Goal: Task Accomplishment & Management: Manage account settings

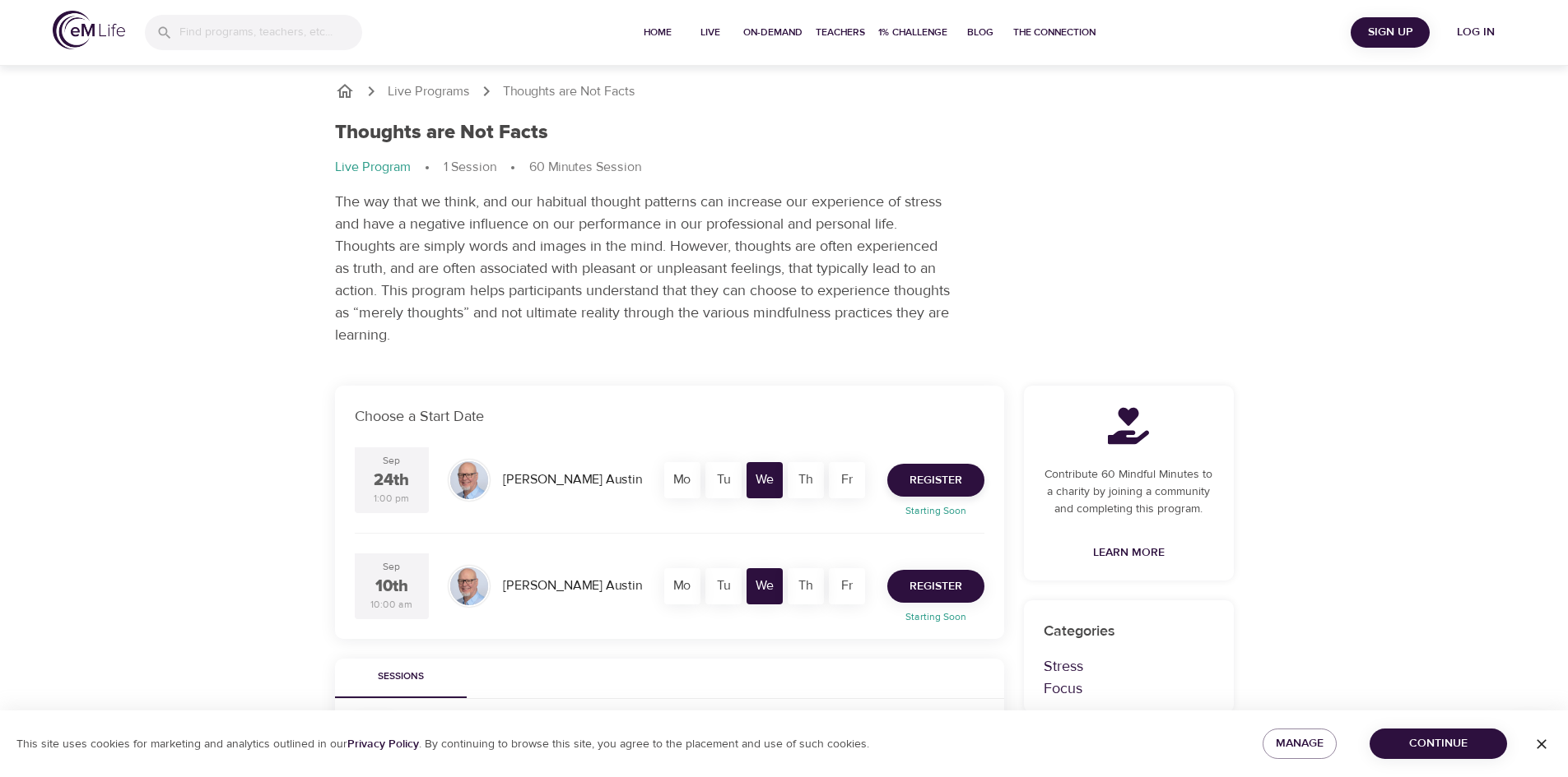
click at [923, 584] on span "Register" at bounding box center [935, 587] width 53 height 20
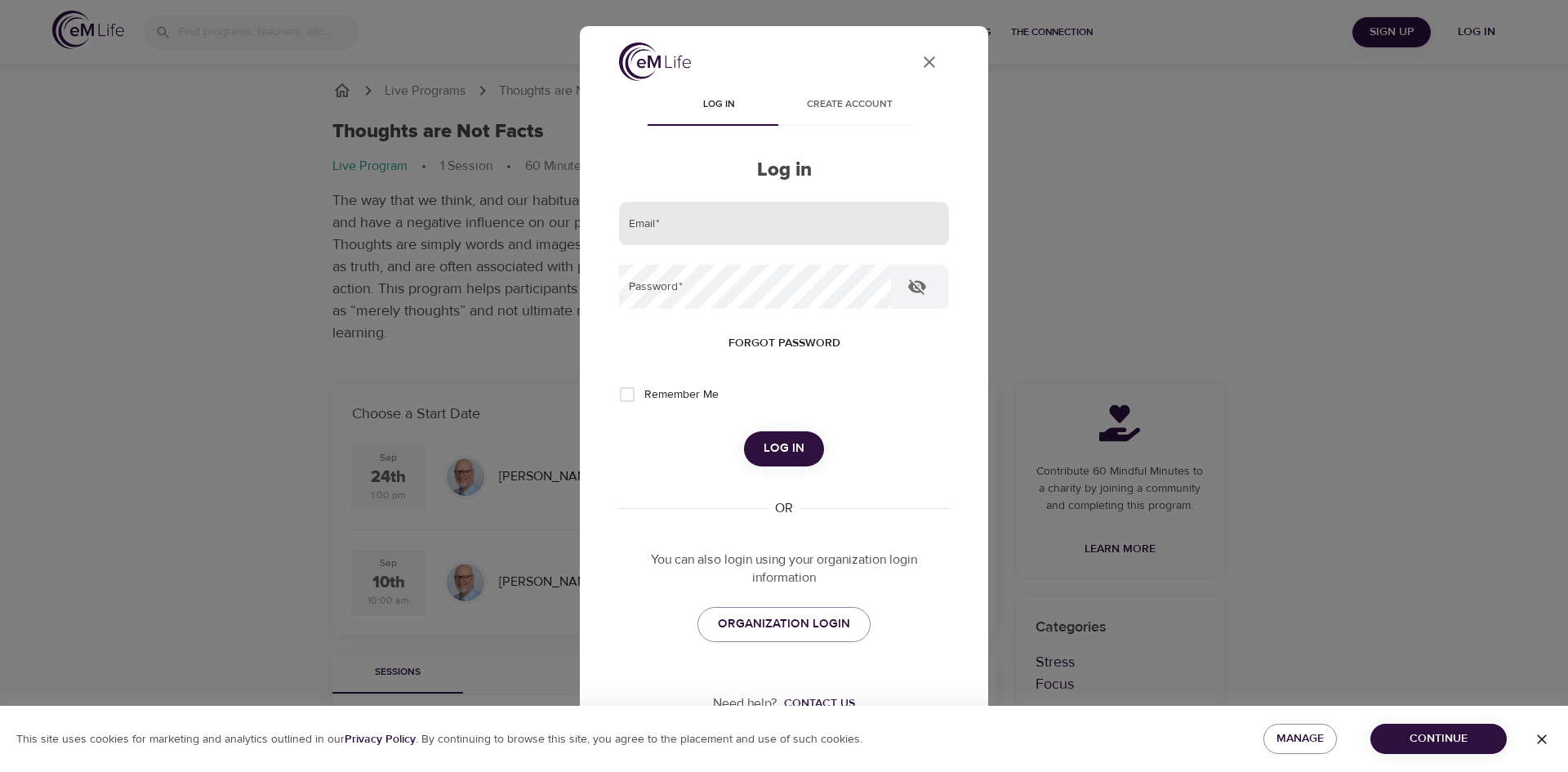
click at [705, 233] on input "email" at bounding box center [784, 224] width 330 height 44
type input "[PERSON_NAME][EMAIL_ADDRESS][PERSON_NAME][DOMAIN_NAME]"
click at [754, 440] on button "Log in" at bounding box center [784, 448] width 80 height 34
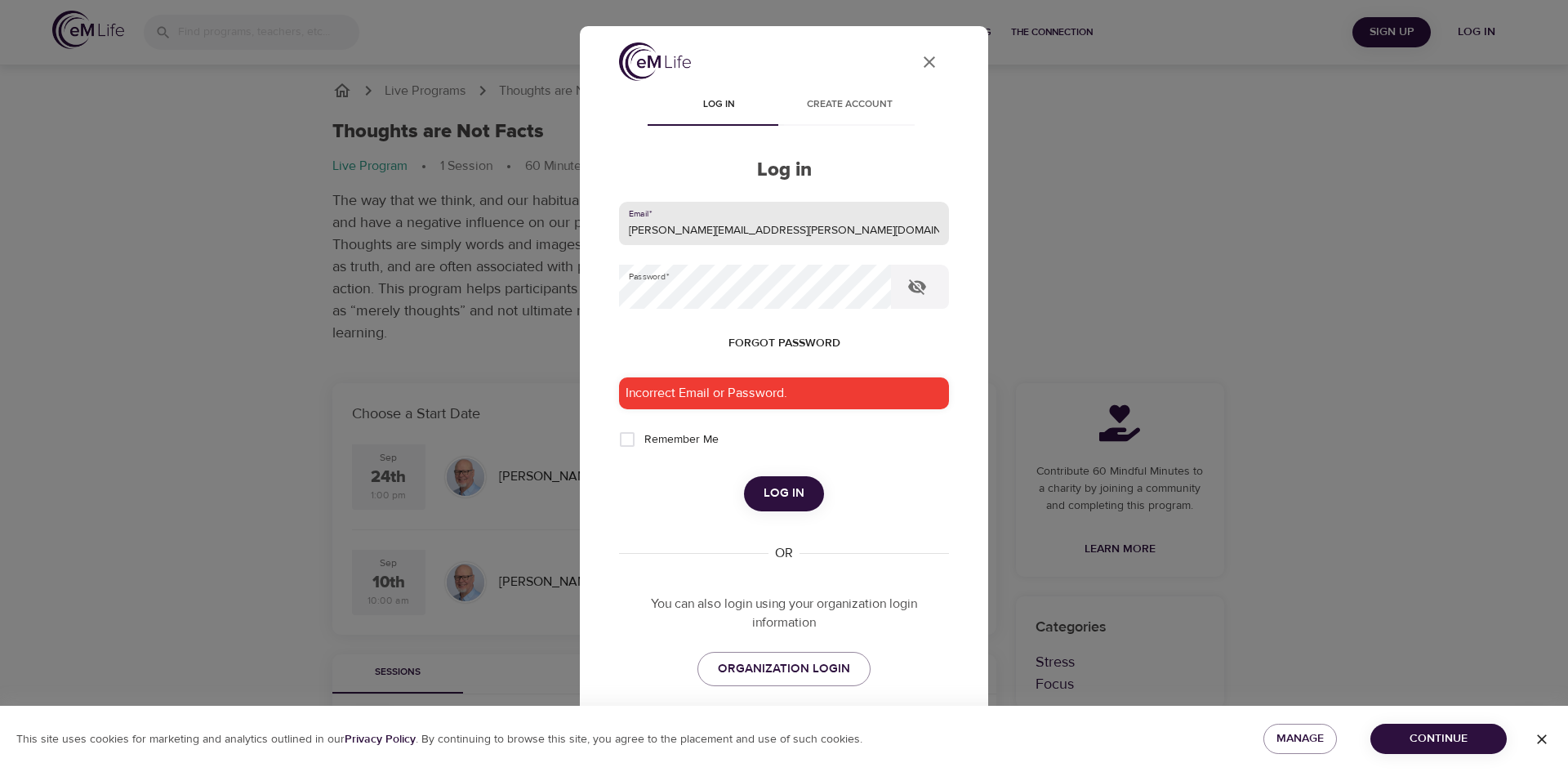
drag, startPoint x: 796, startPoint y: 232, endPoint x: 598, endPoint y: 228, distance: 198.0
click at [598, 228] on div "User Profile Log in Create account Log in Email   * [PERSON_NAME][EMAIL_ADDRESS…" at bounding box center [784, 386] width 408 height 719
type input "[PERSON_NAME][EMAIL_ADDRESS][PERSON_NAME][DOMAIN_NAME]"
click at [618, 296] on div "User Profile Log in Create account Log in Email   * [PERSON_NAME][EMAIL_ADDRESS…" at bounding box center [784, 416] width 369 height 748
click at [785, 492] on span "Log in" at bounding box center [784, 493] width 41 height 21
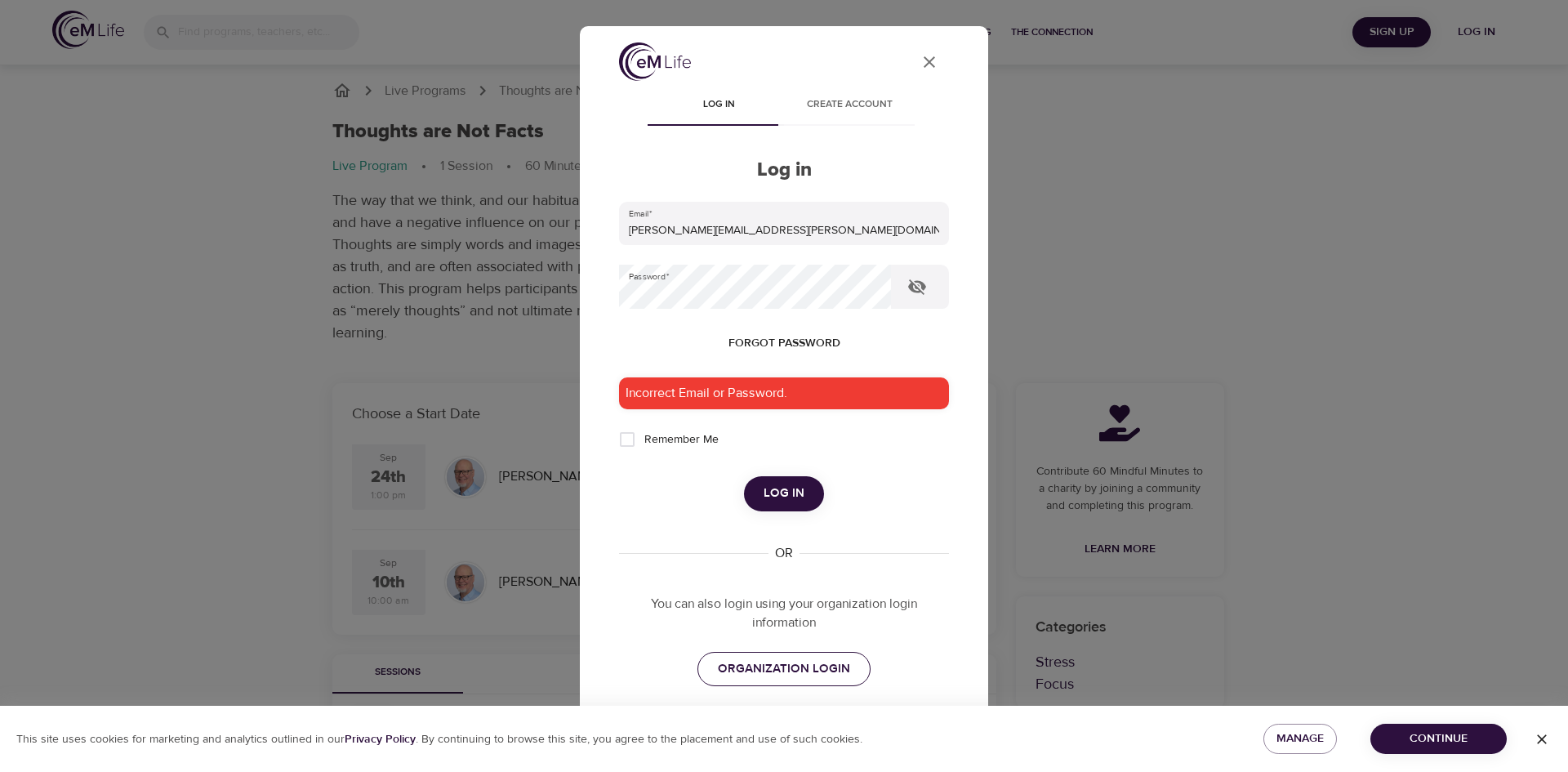
click at [768, 668] on span "ORGANIZATION LOGIN" at bounding box center [784, 669] width 133 height 21
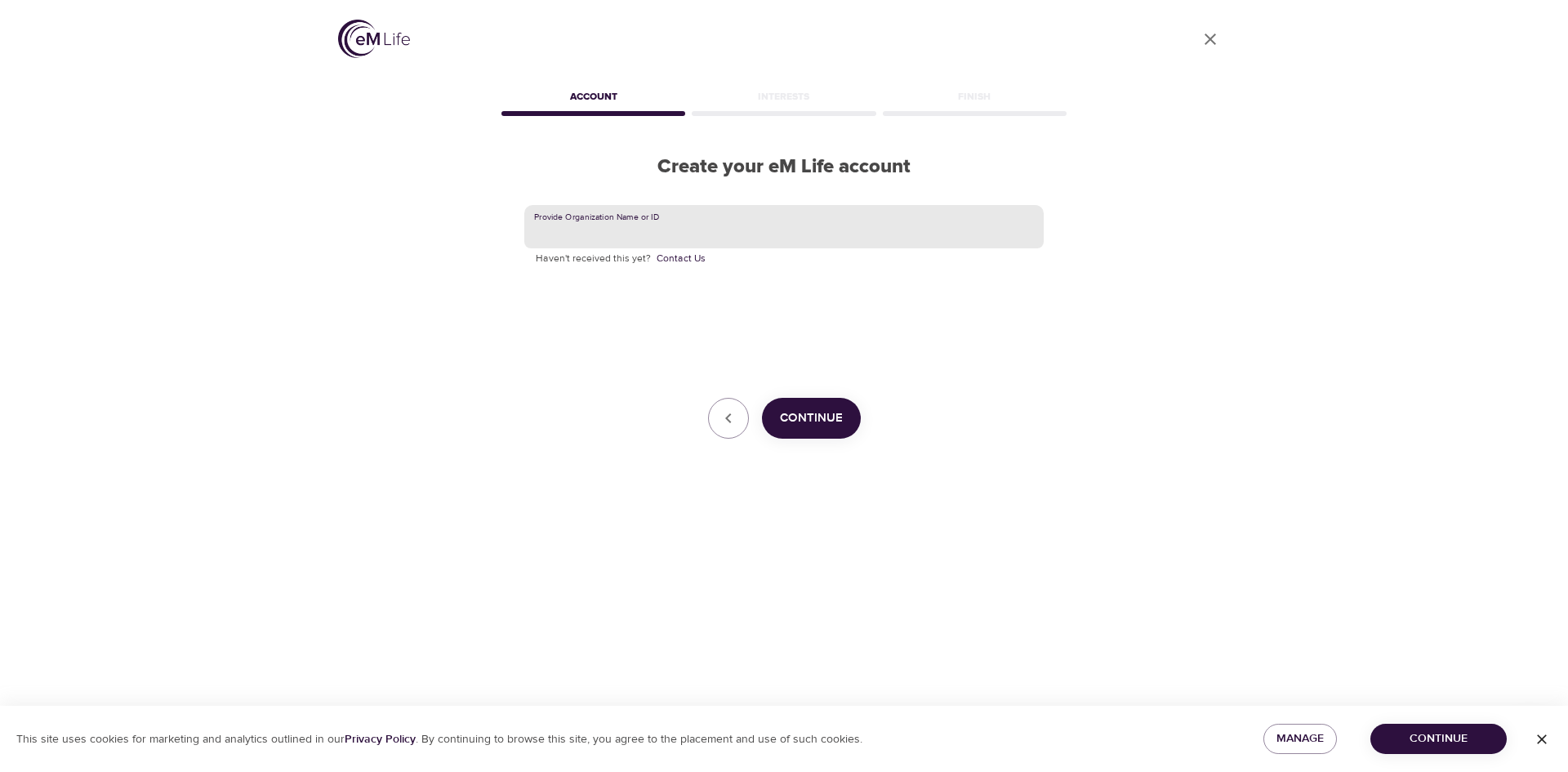
click at [598, 224] on input "text" at bounding box center [784, 227] width 519 height 44
type input "Korn Ferry"
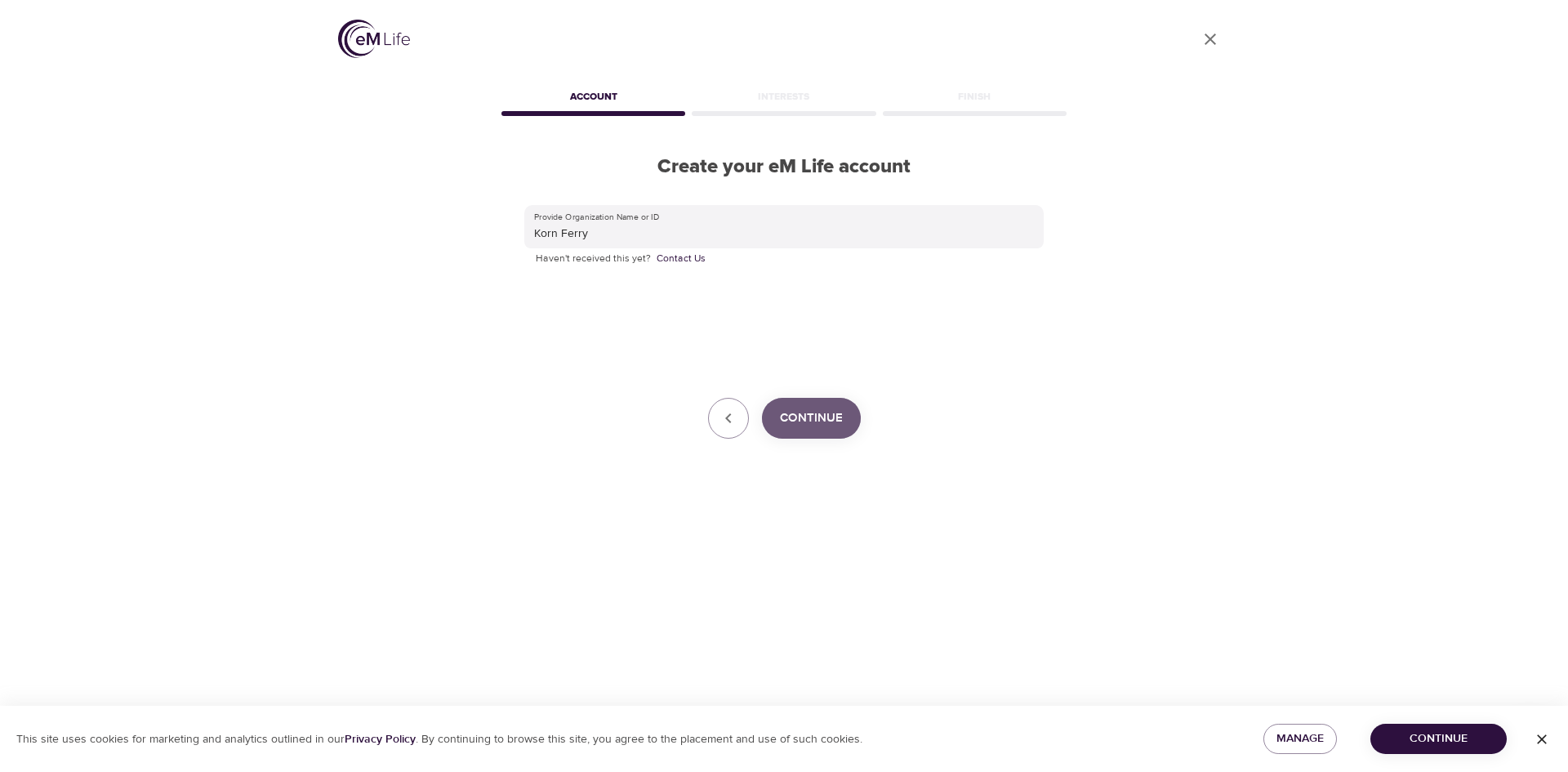
click at [803, 424] on span "Continue" at bounding box center [811, 418] width 63 height 21
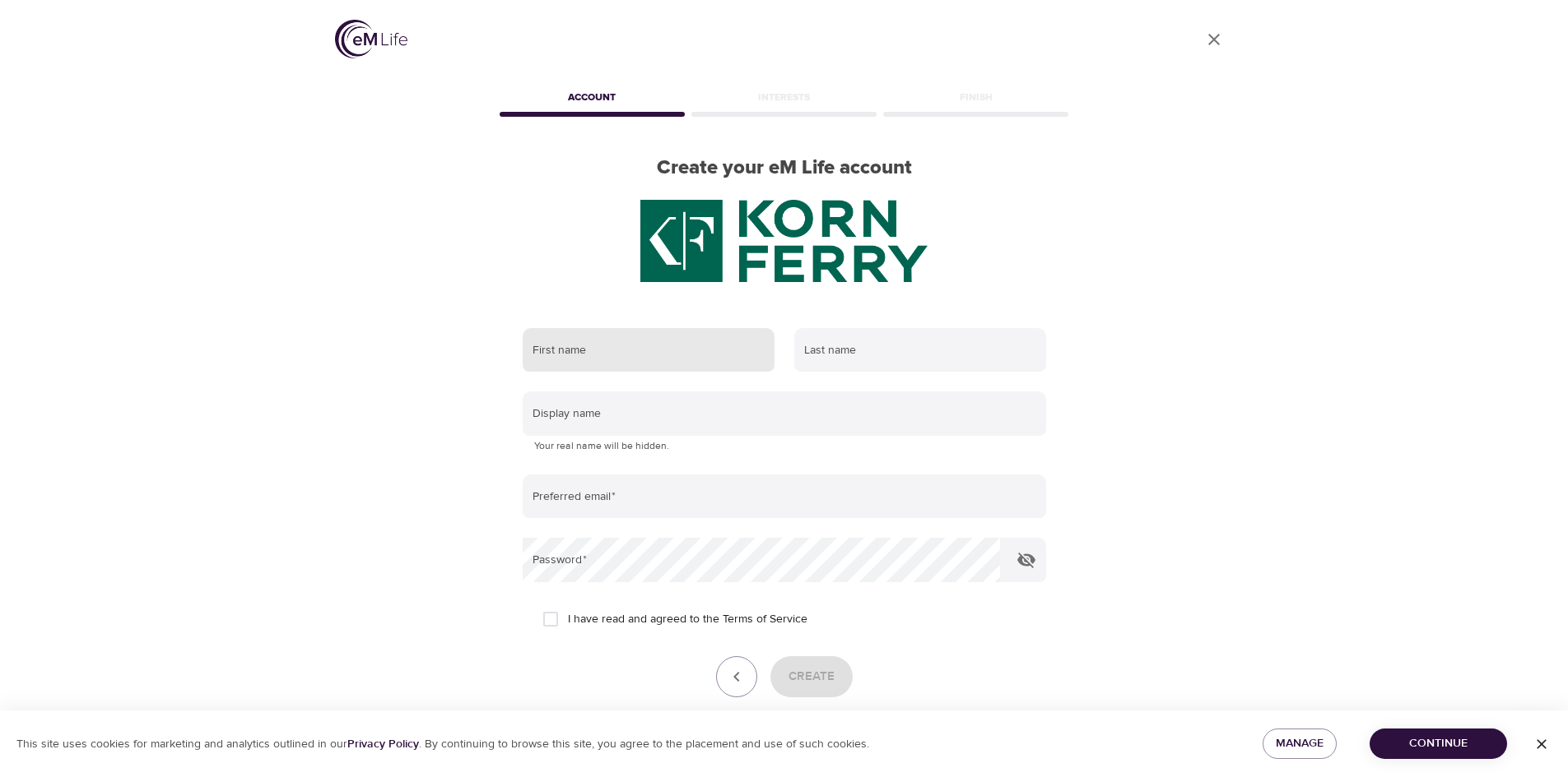
click at [634, 353] on input "text" at bounding box center [648, 350] width 252 height 45
type input "Elizabeth"
click at [825, 351] on input "text" at bounding box center [920, 350] width 252 height 45
type input "Gordon"
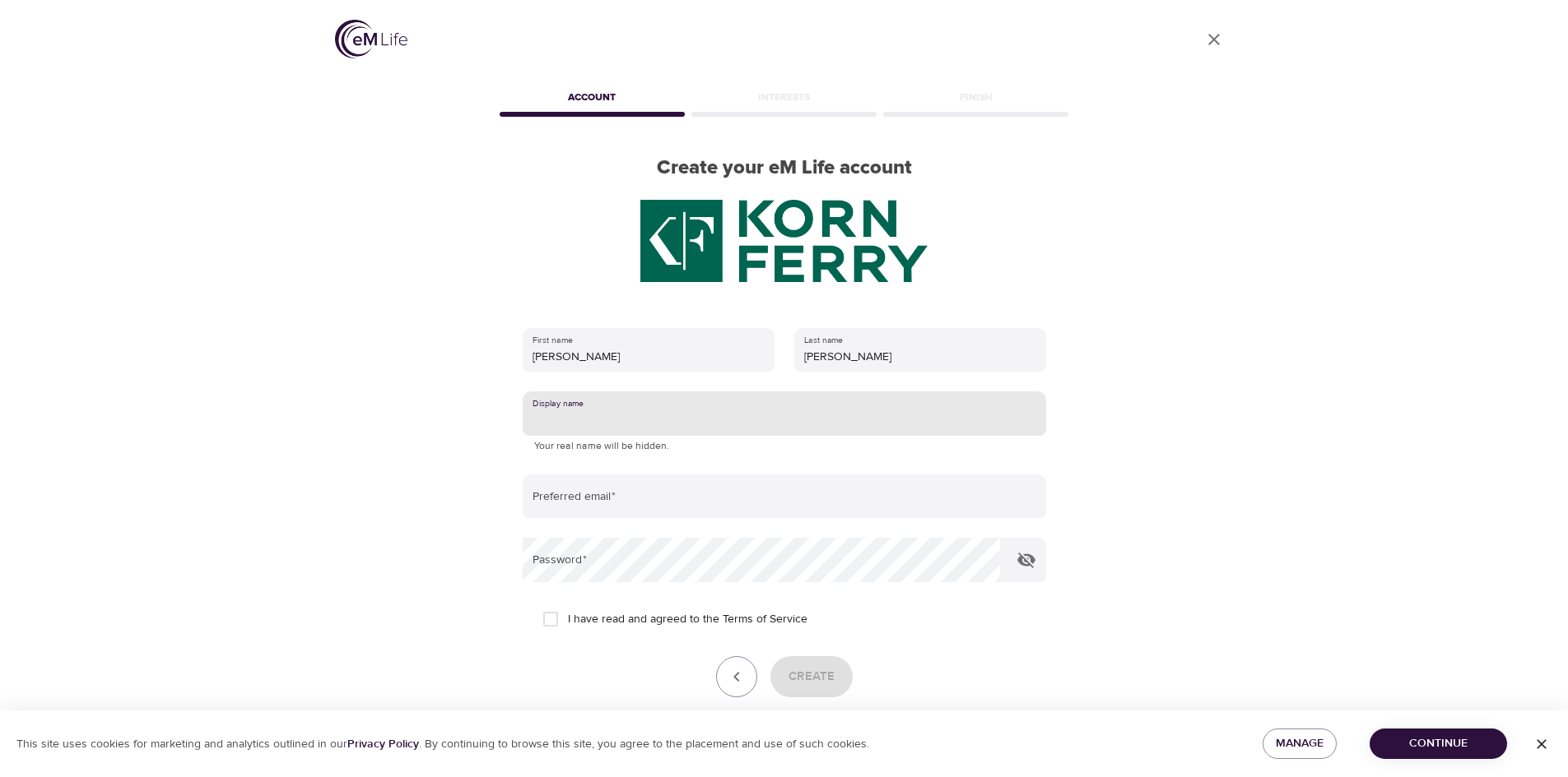
click at [621, 403] on input "text" at bounding box center [784, 414] width 523 height 45
type input "BGor"
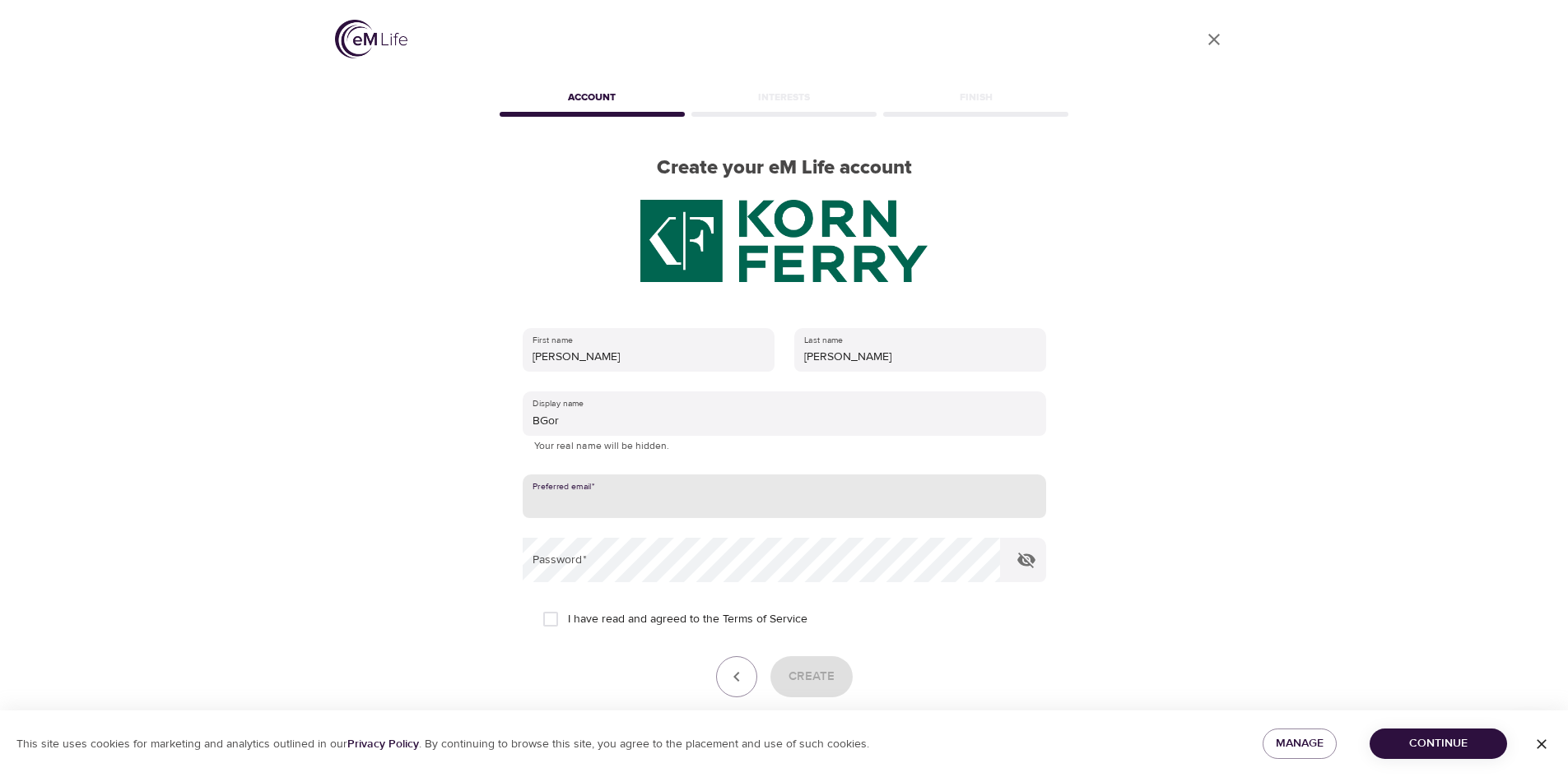
click at [605, 500] on input "email" at bounding box center [784, 497] width 523 height 45
type input "[PERSON_NAME][EMAIL_ADDRESS][PERSON_NAME][DOMAIN_NAME]"
drag, startPoint x: 551, startPoint y: 622, endPoint x: 577, endPoint y: 622, distance: 26.0
click at [554, 622] on input "I have read and agreed to the Terms of Service" at bounding box center [550, 618] width 34 height 34
checkbox input "true"
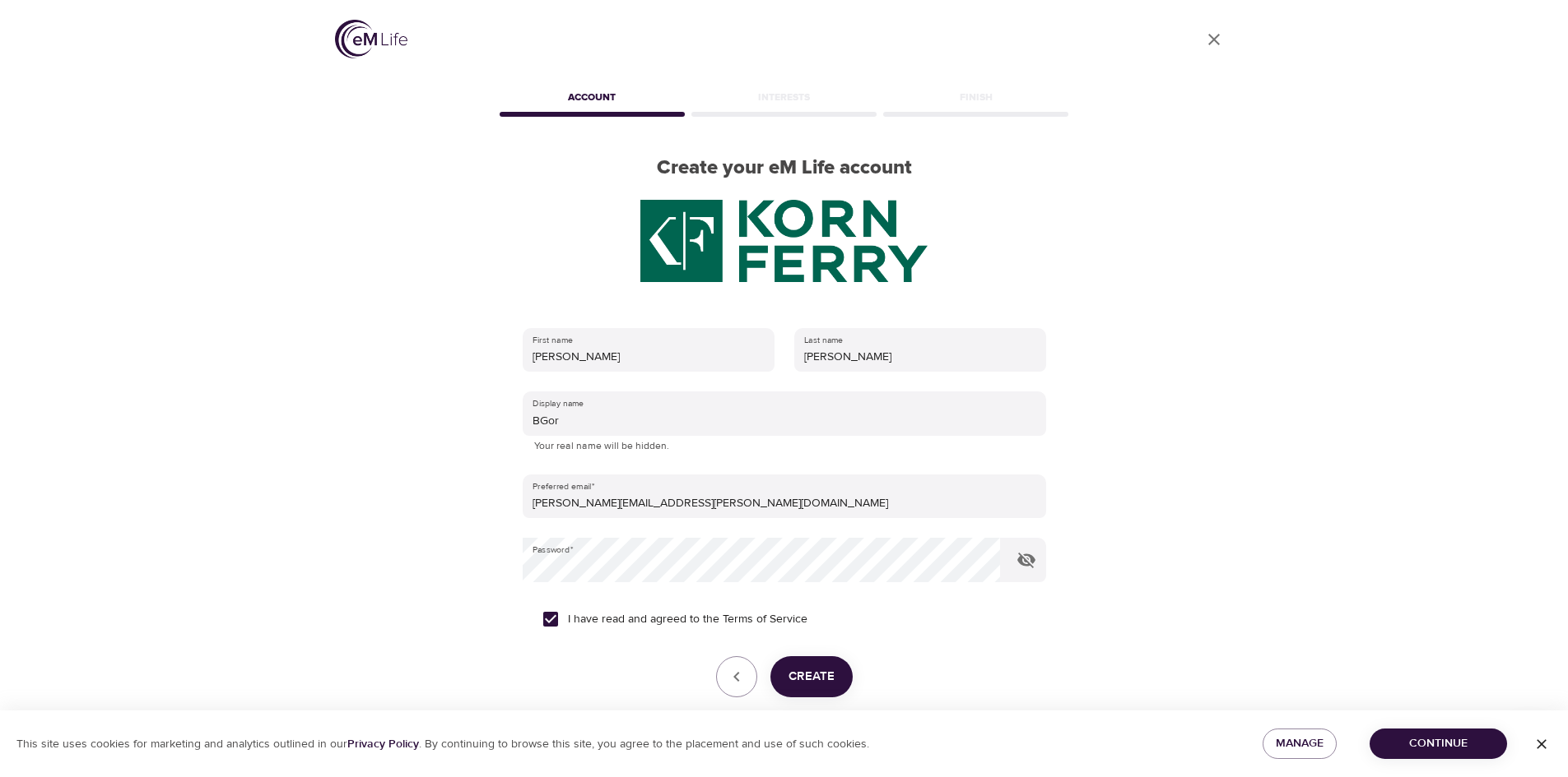
drag, startPoint x: 796, startPoint y: 667, endPoint x: 820, endPoint y: 653, distance: 27.8
click at [798, 665] on button "Create" at bounding box center [811, 677] width 83 height 41
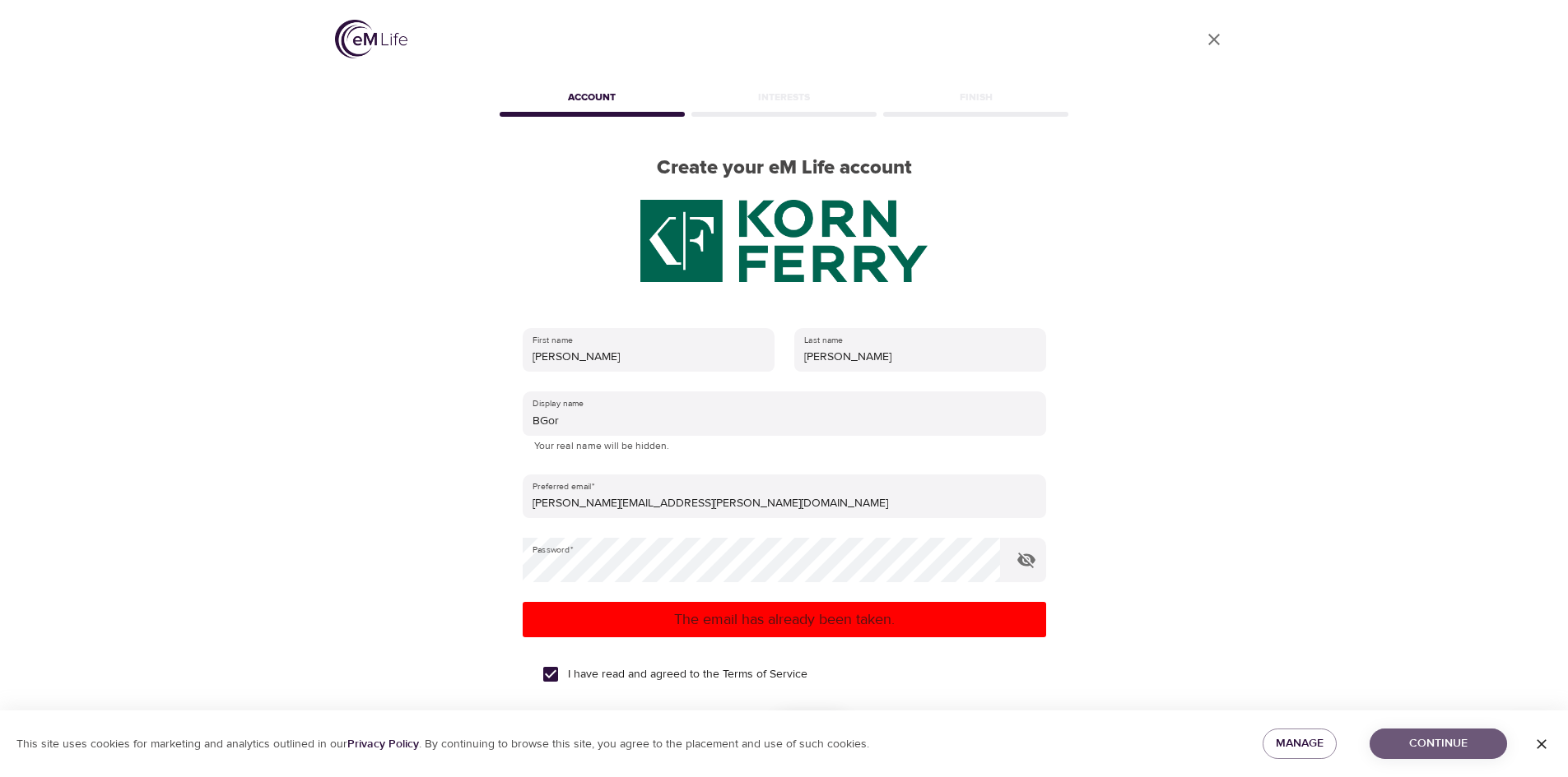
click at [1438, 747] on span "Continue" at bounding box center [1438, 744] width 111 height 20
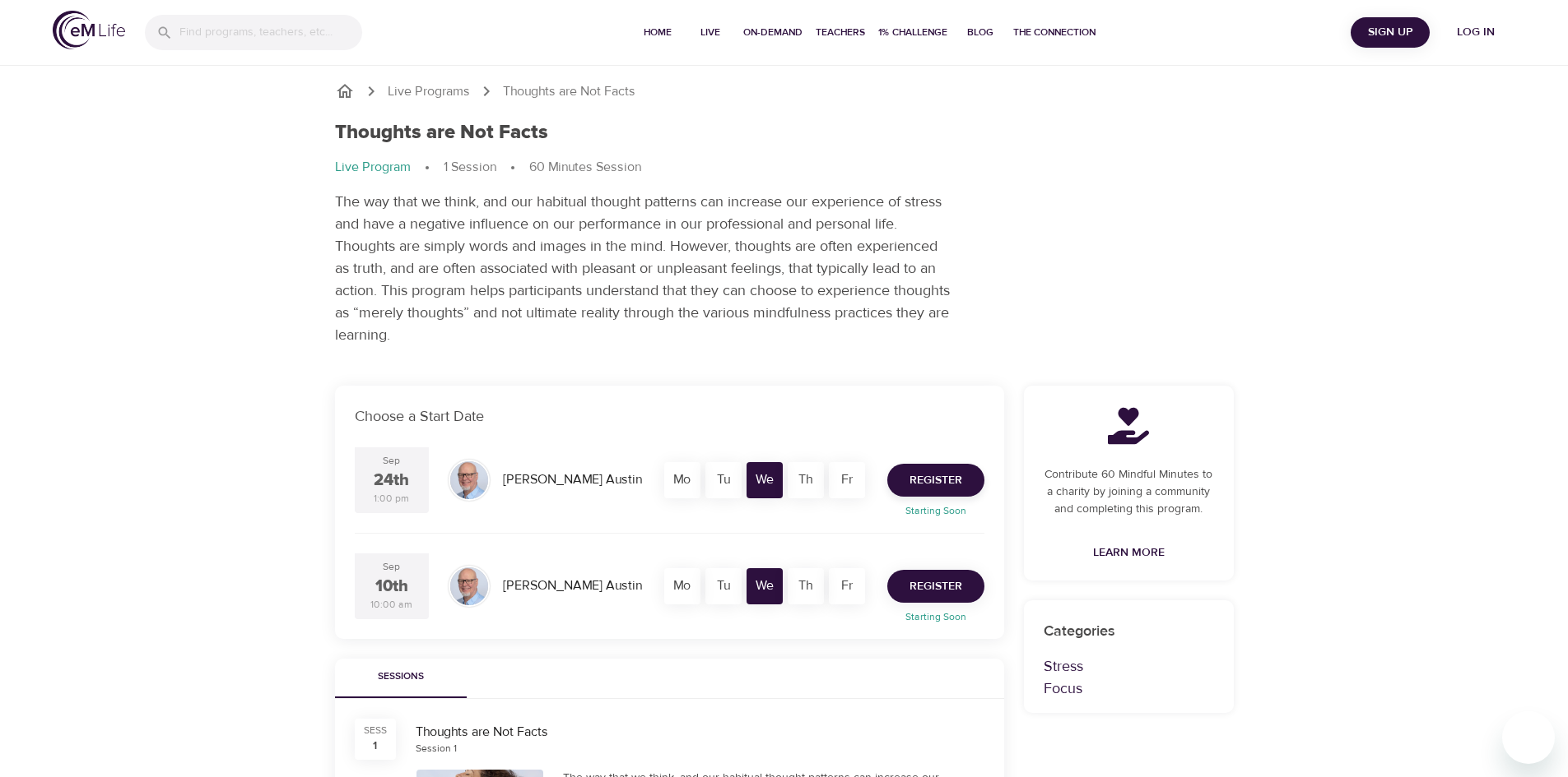
click at [928, 579] on span "Register" at bounding box center [935, 587] width 53 height 20
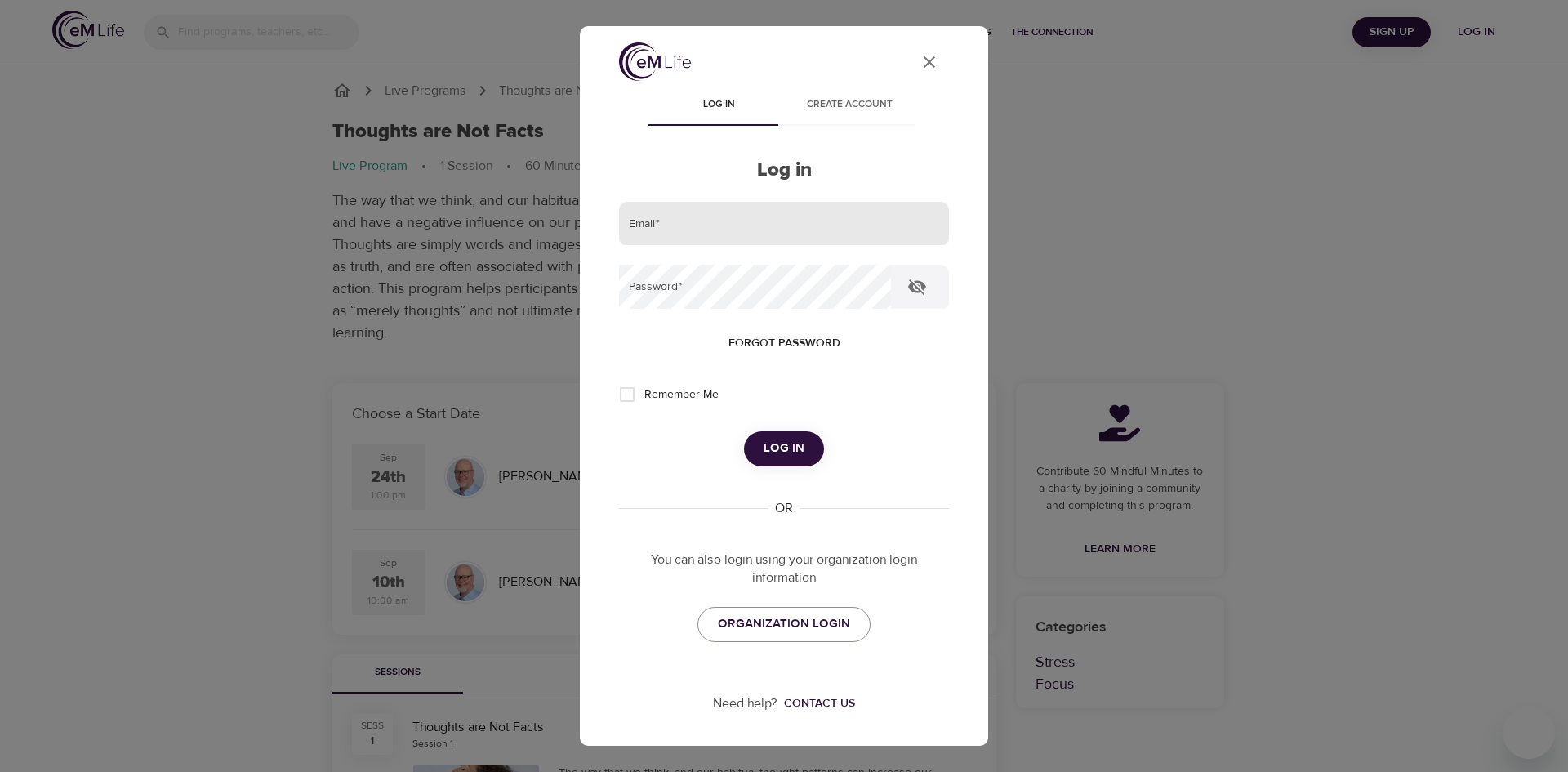
click at [678, 223] on input "email" at bounding box center [784, 224] width 330 height 44
type input "[PERSON_NAME][EMAIL_ADDRESS][PERSON_NAME][DOMAIN_NAME]"
click at [740, 347] on span "Forgot password" at bounding box center [784, 343] width 112 height 20
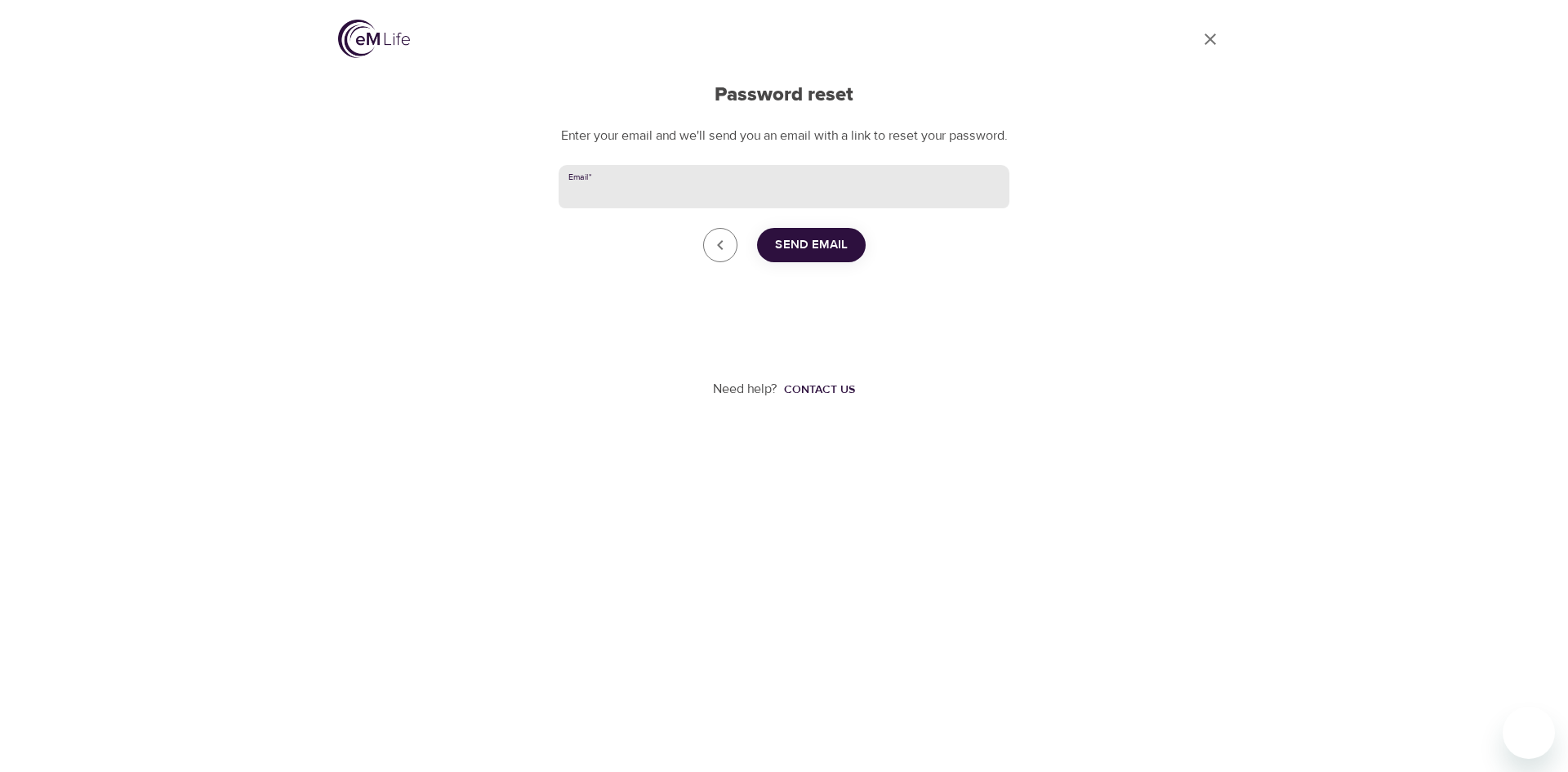
click at [643, 204] on input "Email   *" at bounding box center [784, 187] width 451 height 44
type input "[PERSON_NAME][EMAIL_ADDRESS][PERSON_NAME][DOMAIN_NAME]"
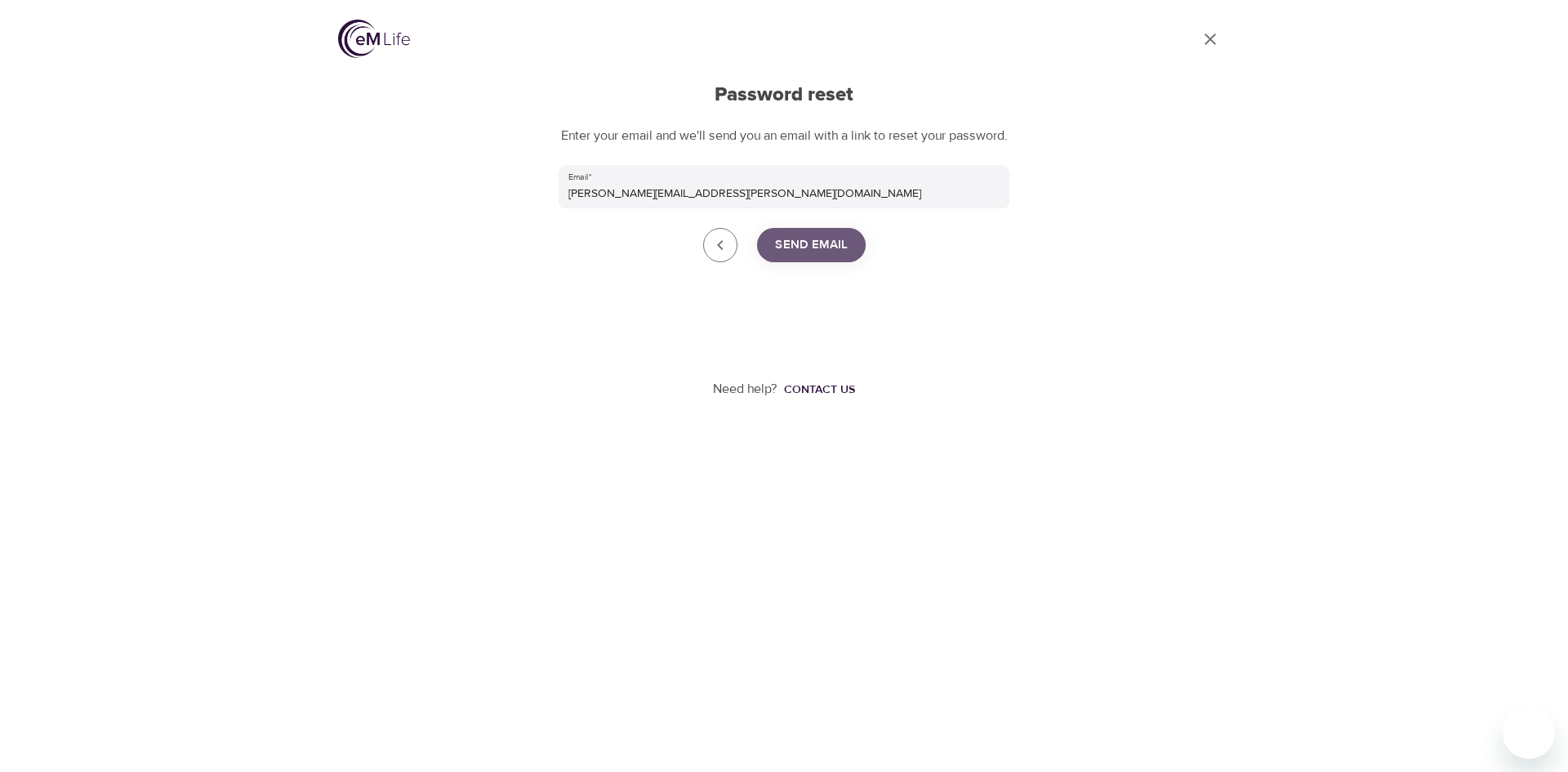
click at [822, 255] on span "Send Email" at bounding box center [811, 244] width 73 height 21
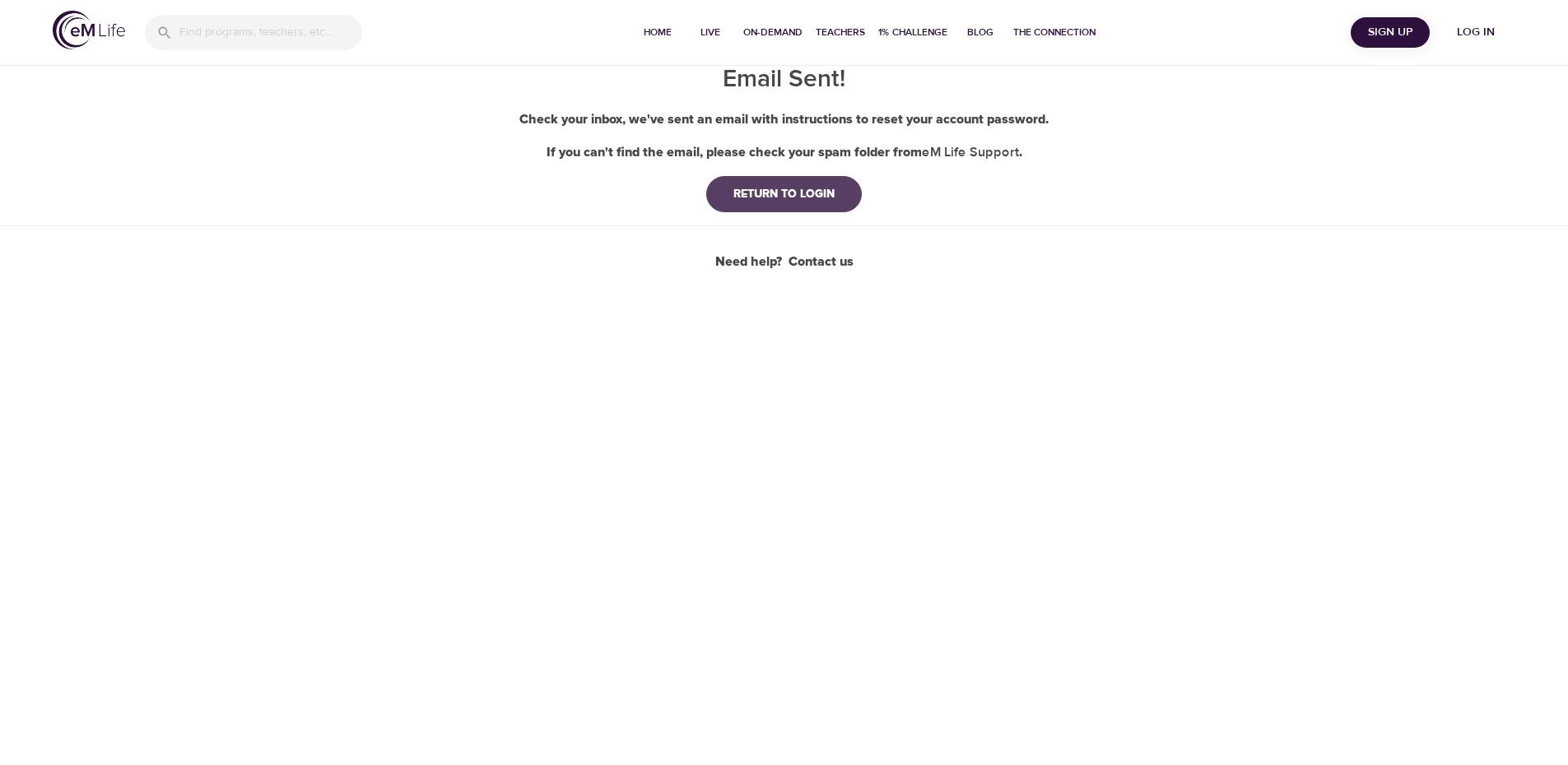
click at [804, 191] on div "RETURN TO LOGIN" at bounding box center [783, 194] width 127 height 17
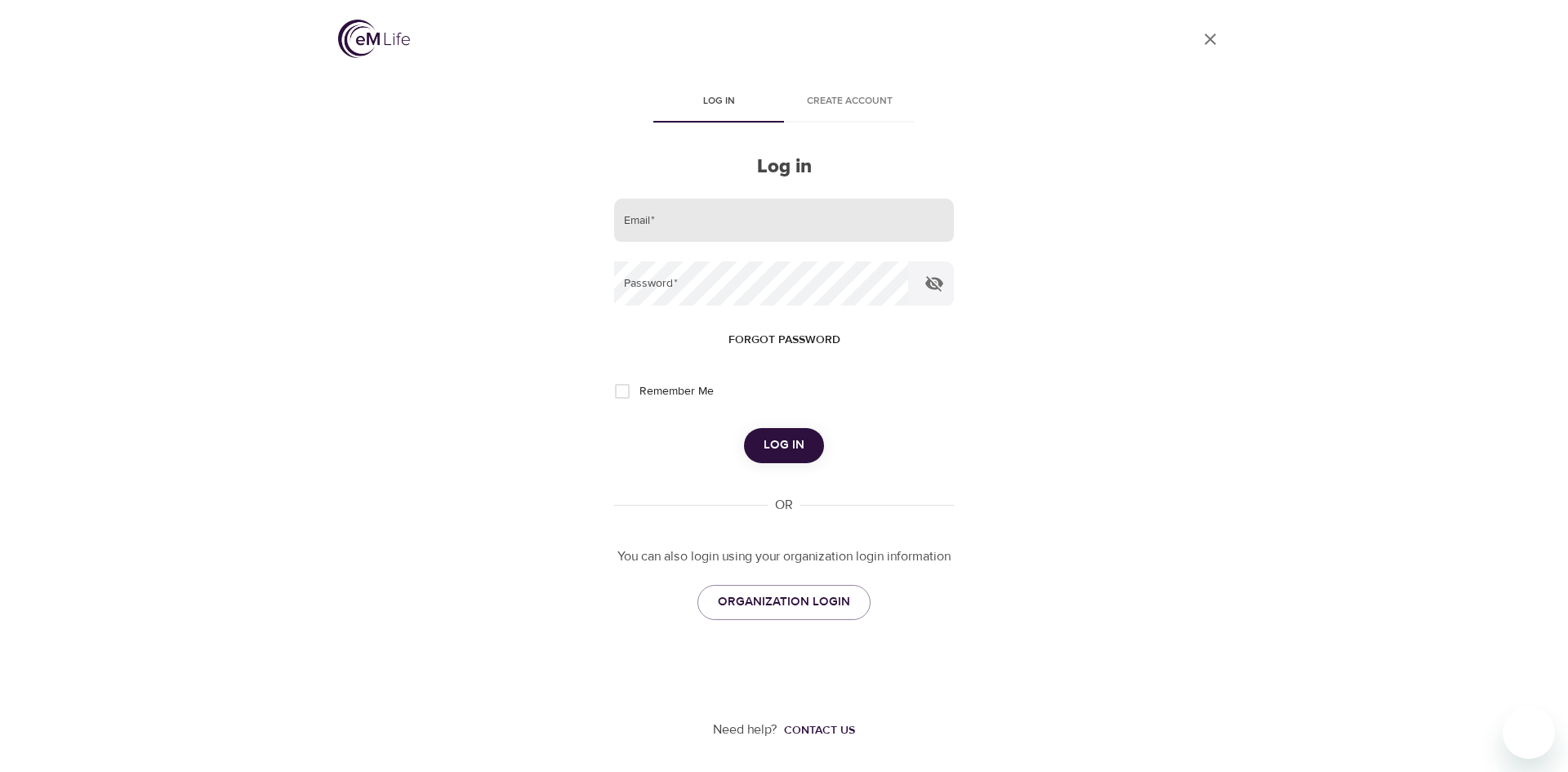
click at [699, 220] on input "email" at bounding box center [784, 220] width 340 height 44
click at [937, 279] on icon "button" at bounding box center [934, 283] width 18 height 16
click at [777, 448] on span "Log in" at bounding box center [784, 445] width 41 height 21
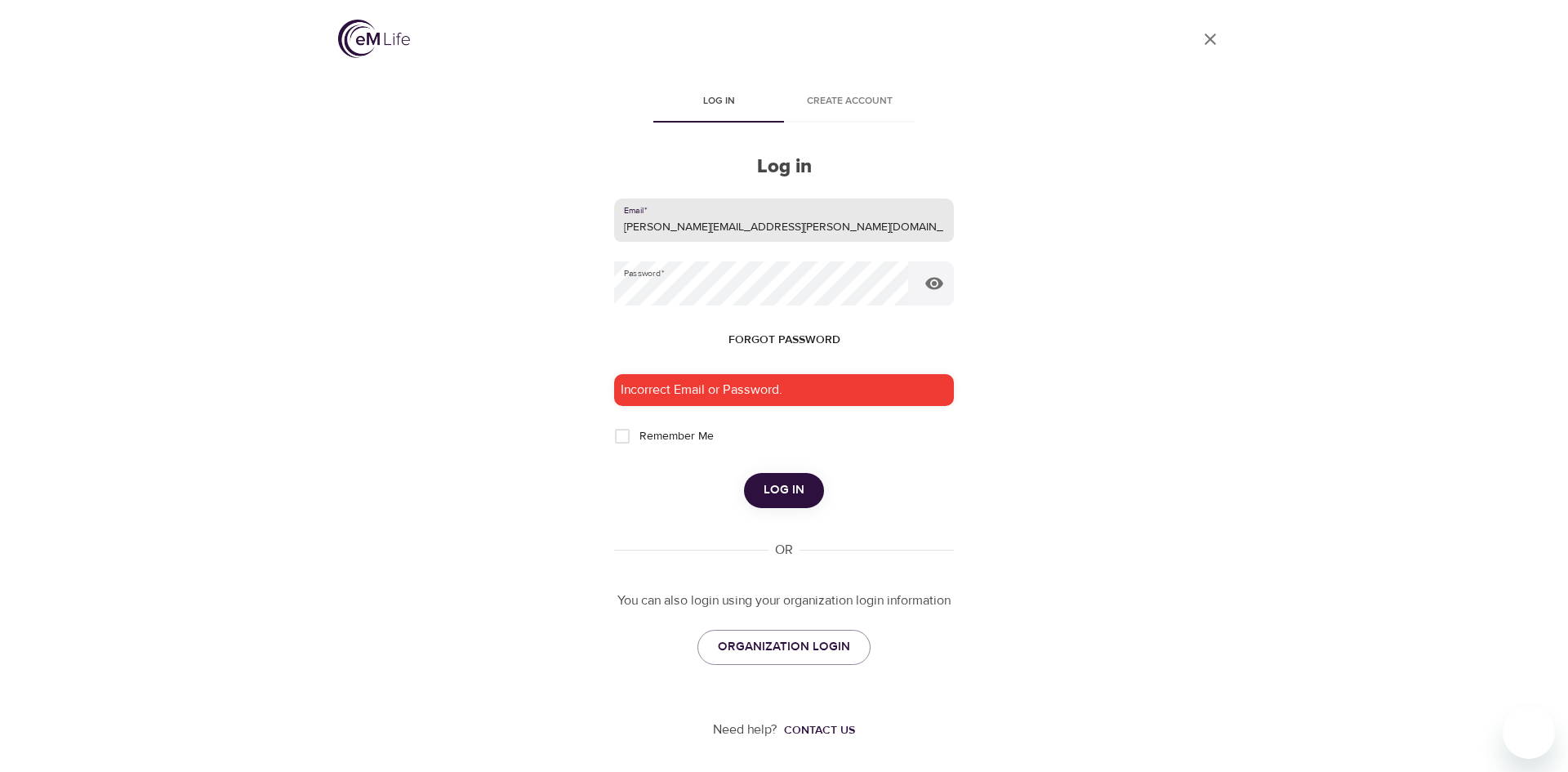
drag, startPoint x: 787, startPoint y: 226, endPoint x: 605, endPoint y: 224, distance: 182.0
click at [605, 224] on div "User Profile Log in Create account Log in Email   * [PERSON_NAME][EMAIL_ADDRESS…" at bounding box center [784, 386] width 931 height 772
type input "Elizabeth.Gordon@kornferry.com"
click at [789, 488] on span "Log in" at bounding box center [784, 490] width 41 height 21
